Goal: Find specific page/section: Find specific page/section

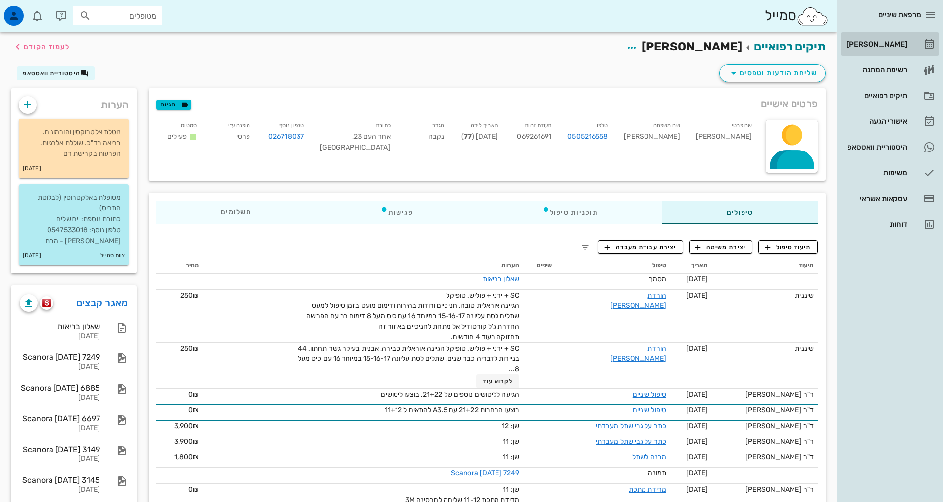
click at [894, 41] on div "[PERSON_NAME]" at bounding box center [875, 44] width 63 height 8
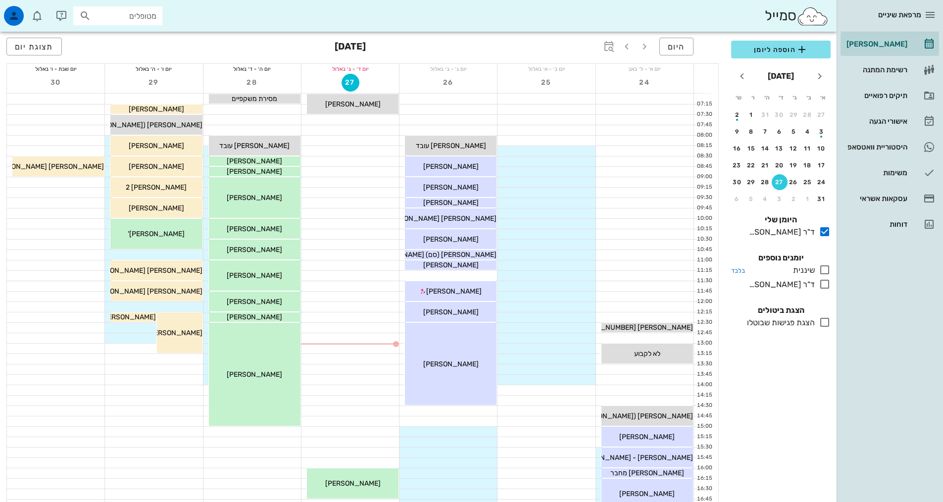
click at [828, 271] on icon at bounding box center [825, 270] width 12 height 12
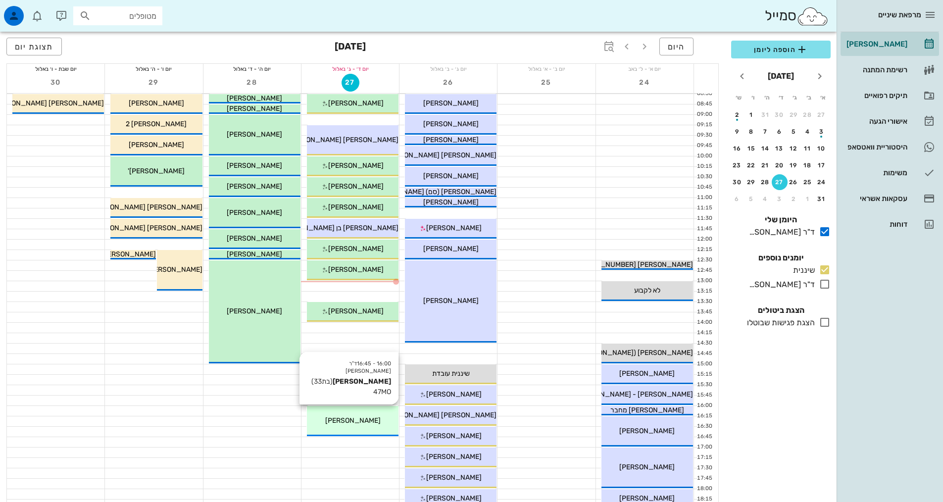
scroll to position [148, 0]
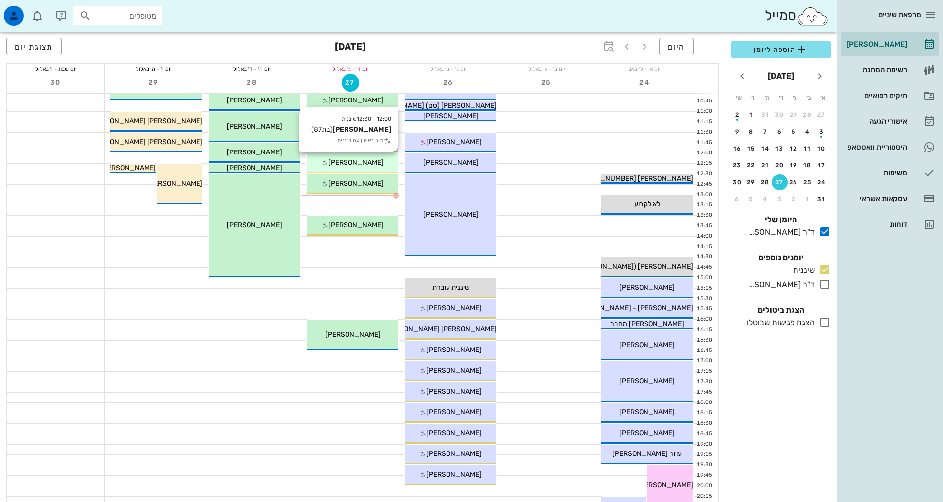
click at [359, 161] on span "[PERSON_NAME]" at bounding box center [355, 162] width 55 height 8
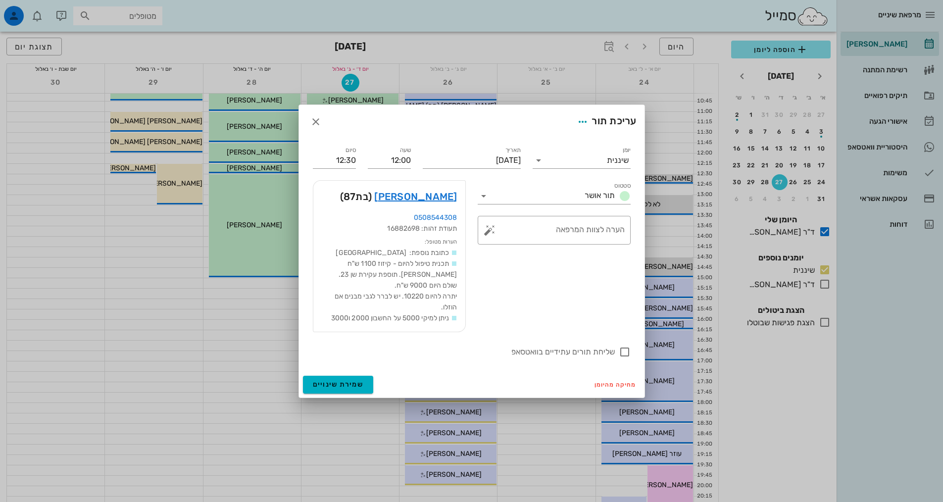
click at [440, 206] on div "[PERSON_NAME] (בת 87 )" at bounding box center [389, 197] width 152 height 32
click at [438, 195] on link "[PERSON_NAME]" at bounding box center [415, 197] width 83 height 16
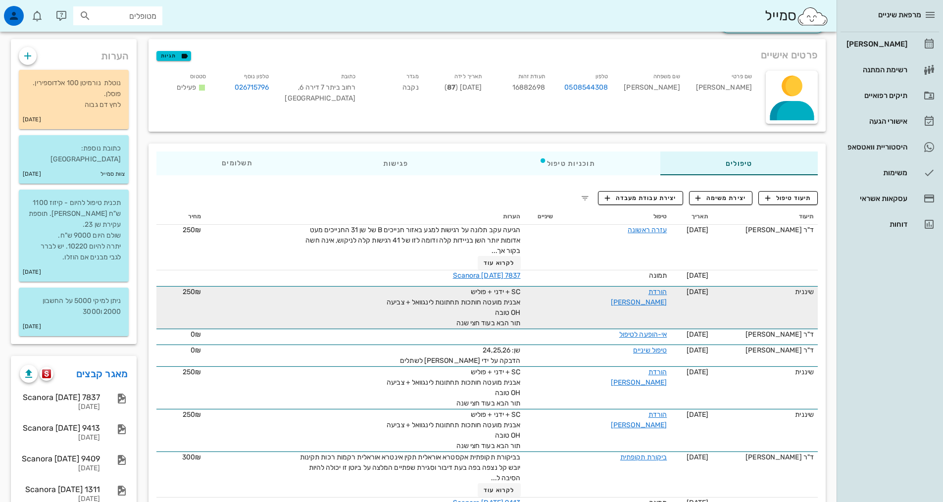
scroll to position [49, 0]
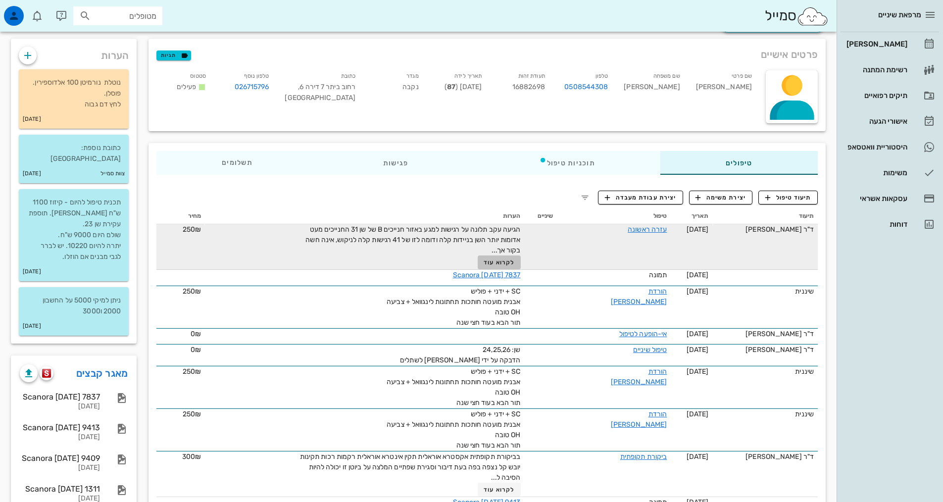
click at [486, 261] on span "לקרוא עוד" at bounding box center [499, 262] width 31 height 7
